Goal: Information Seeking & Learning: Stay updated

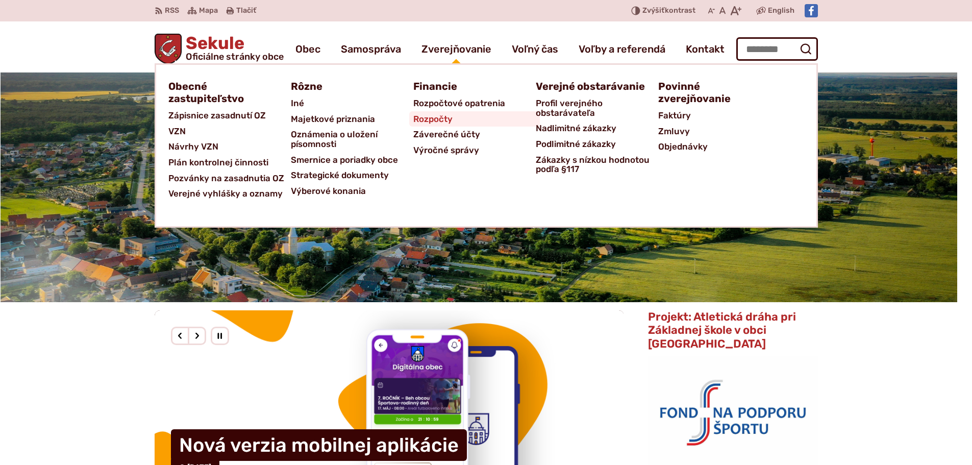
click at [438, 120] on span "Rozpočty" at bounding box center [432, 119] width 39 height 16
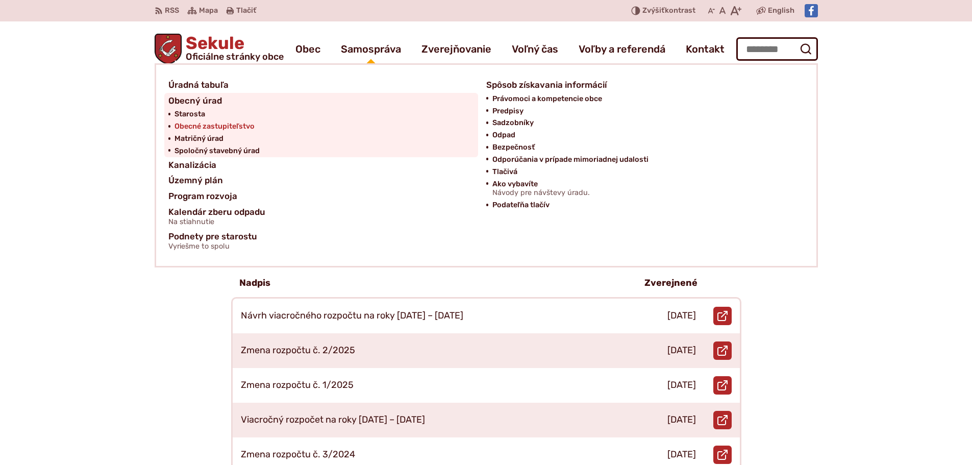
click at [199, 126] on span "Obecné zastupiteľstvo" at bounding box center [214, 126] width 80 height 12
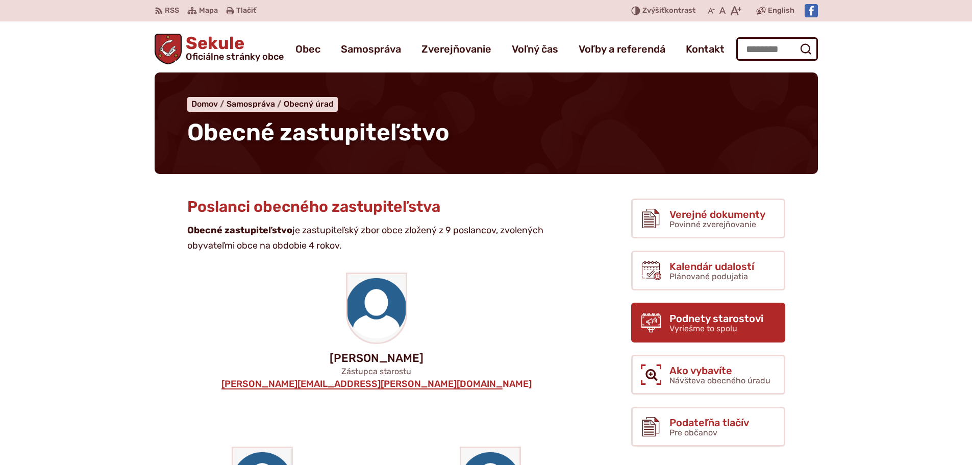
click at [719, 318] on span "Podnety starostovi" at bounding box center [716, 318] width 94 height 11
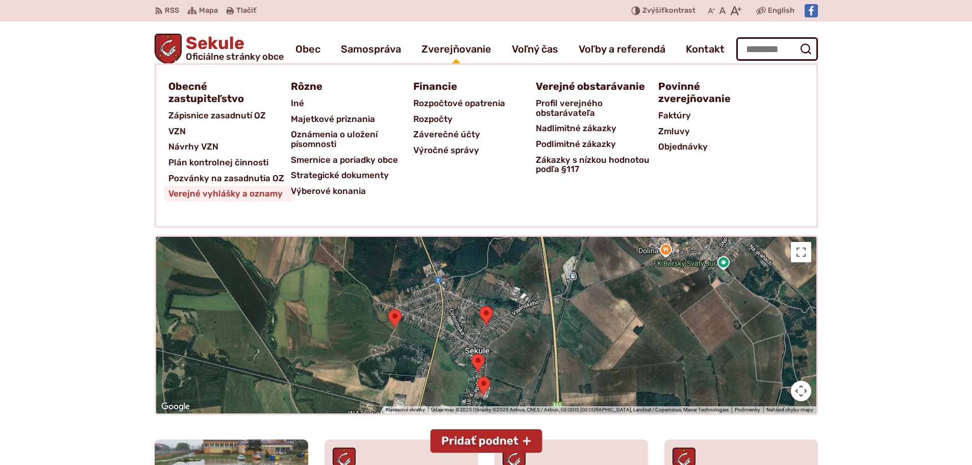
click at [269, 197] on span "Verejné vyhlášky a oznamy" at bounding box center [225, 194] width 114 height 16
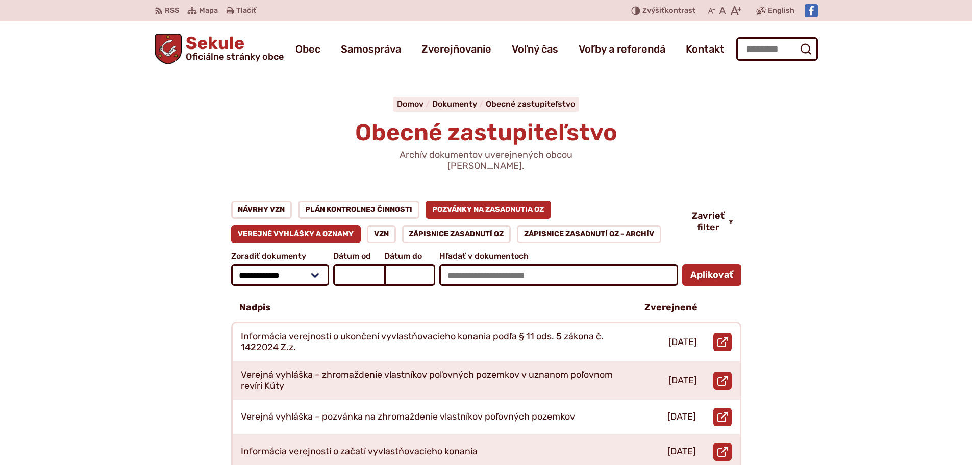
click at [511, 204] on link "Pozvánky na zasadnutia OZ" at bounding box center [488, 210] width 126 height 18
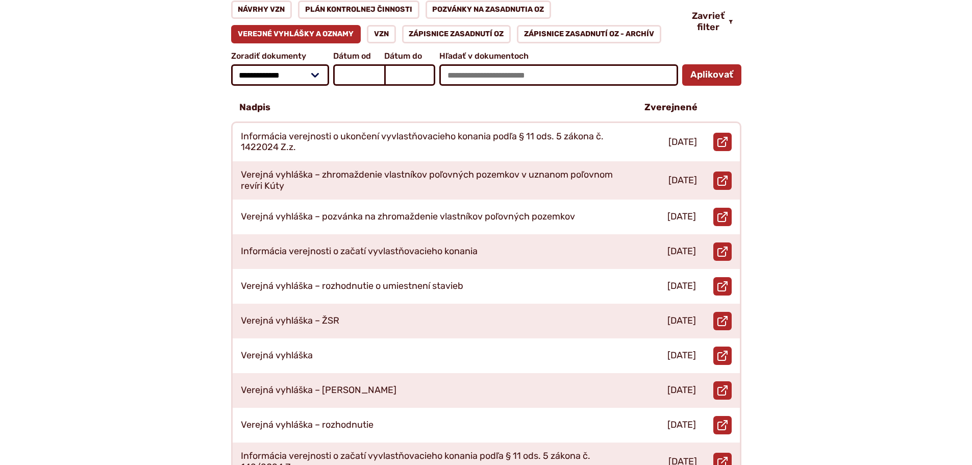
scroll to position [204, 0]
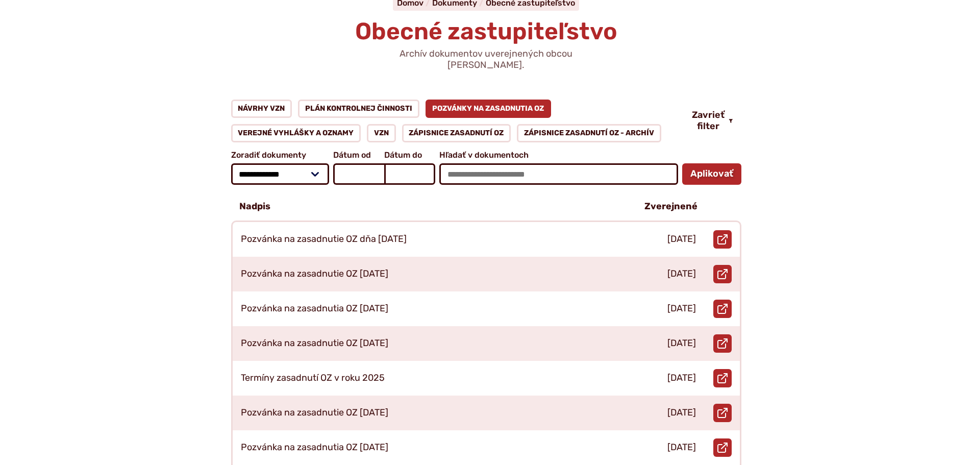
scroll to position [102, 0]
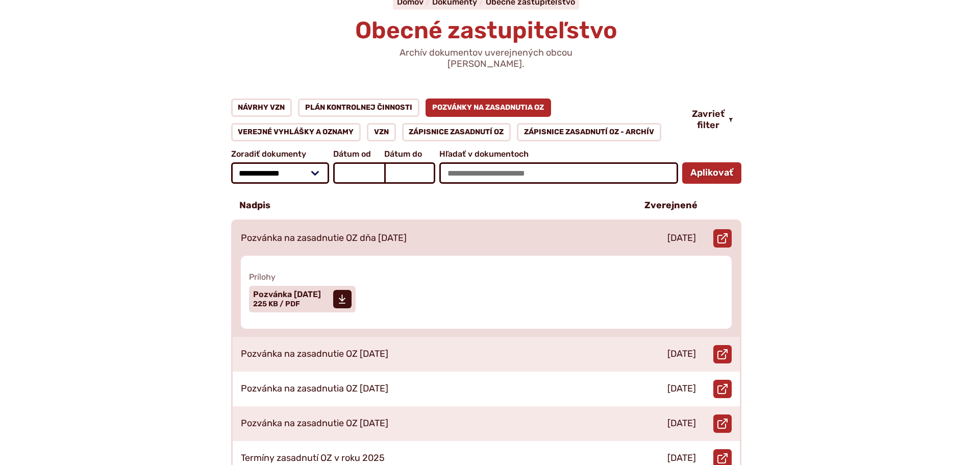
click at [420, 233] on div "Pozvánka na zasadnutie OZ dňa [DATE]" at bounding box center [430, 238] width 395 height 35
click at [308, 290] on span "Pozvánka [DATE] Veľkosť a typ súboru 225 KB / PDF" at bounding box center [287, 299] width 68 height 26
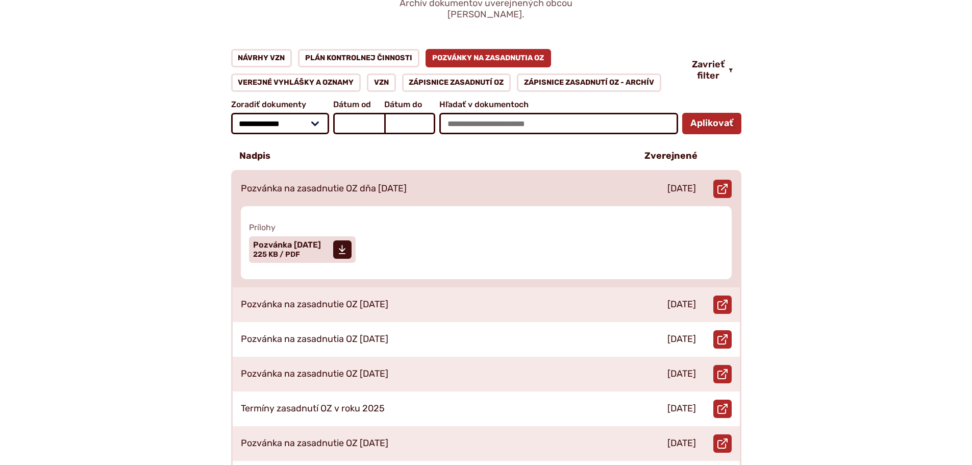
scroll to position [0, 0]
